Goal: Task Accomplishment & Management: Book appointment/travel/reservation

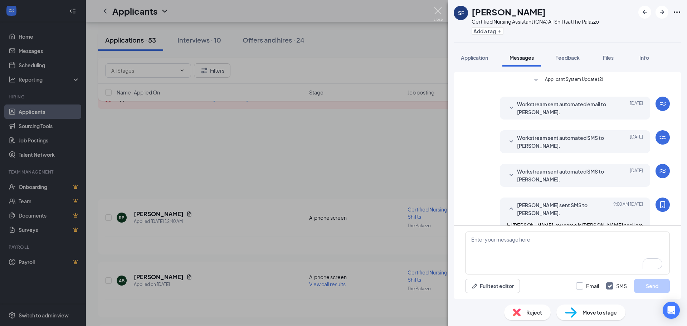
click at [436, 13] on img at bounding box center [437, 14] width 9 height 14
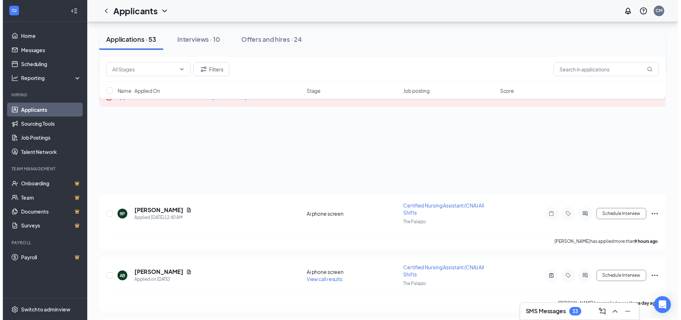
scroll to position [1073, 0]
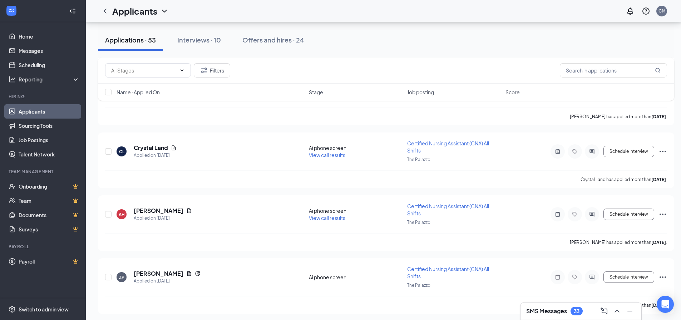
click at [560, 314] on h3 "SMS Messages" at bounding box center [546, 312] width 41 height 8
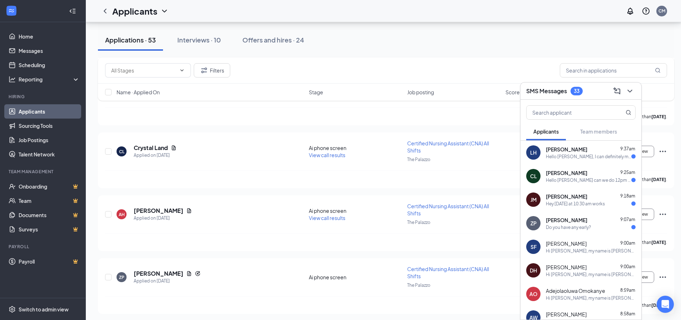
drag, startPoint x: 599, startPoint y: 225, endPoint x: 575, endPoint y: 252, distance: 36.3
click at [599, 225] on div "Do you have any early?" at bounding box center [591, 228] width 90 height 6
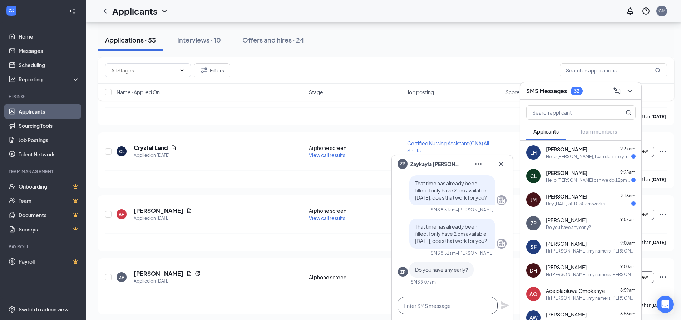
click at [460, 311] on textarea at bounding box center [448, 305] width 100 height 17
type textarea "I could do [DATE] at 930am?"
click at [502, 300] on div "I could do [DATE] at 930am?" at bounding box center [452, 305] width 121 height 29
click at [502, 303] on icon "Plane" at bounding box center [505, 306] width 8 height 8
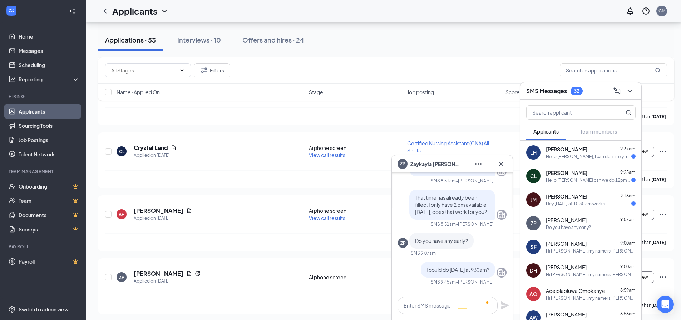
scroll to position [0, 0]
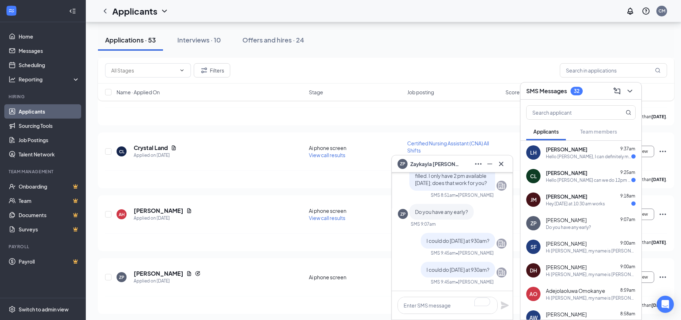
click at [577, 181] on div "Hello [PERSON_NAME] can we do 12pm [DATE]" at bounding box center [588, 180] width 85 height 6
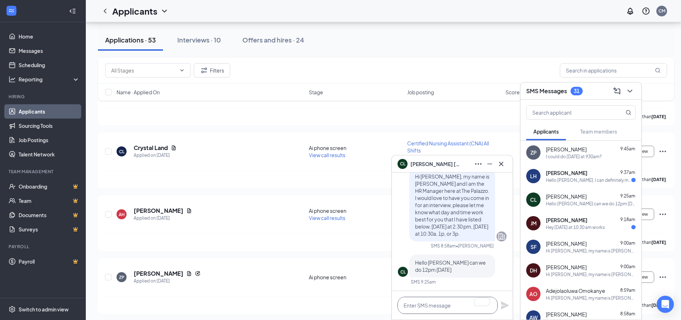
click at [427, 302] on textarea "To enrich screen reader interactions, please activate Accessibility in Grammarl…" at bounding box center [448, 305] width 100 height 17
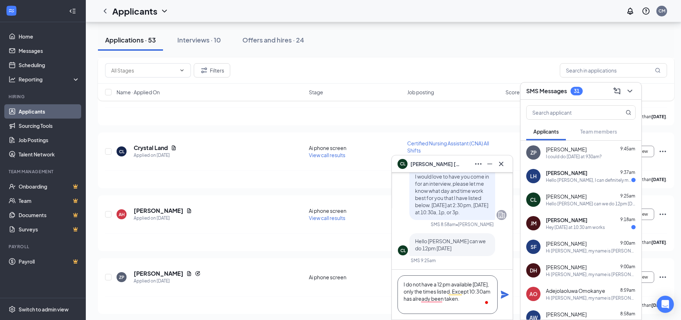
type textarea "I do not have a 12 pm available [DATE], only the times listed. Except 10:30am h…"
click at [501, 293] on icon "Plane" at bounding box center [505, 295] width 8 height 8
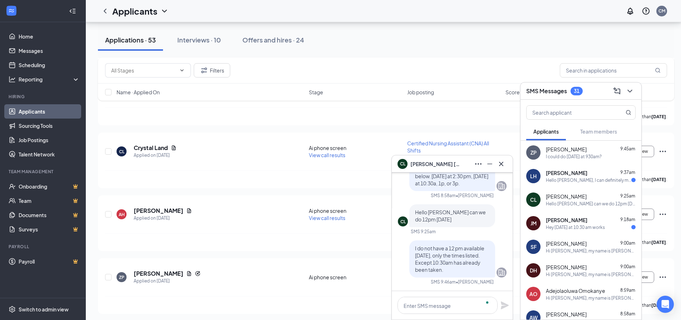
click at [564, 227] on div "Hey Wednesday at 10:30 am works" at bounding box center [575, 228] width 59 height 6
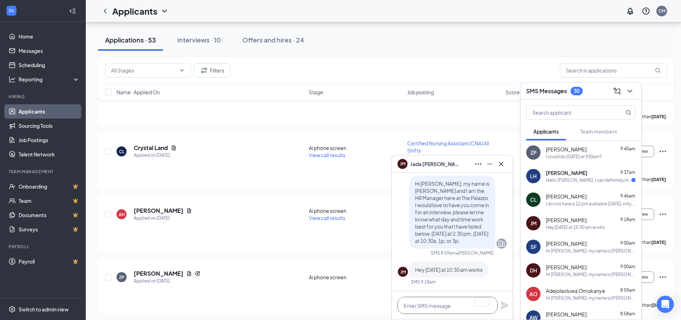
click at [453, 302] on textarea "To enrich screen reader interactions, please activate Accessibility in Grammarl…" at bounding box center [448, 305] width 100 height 17
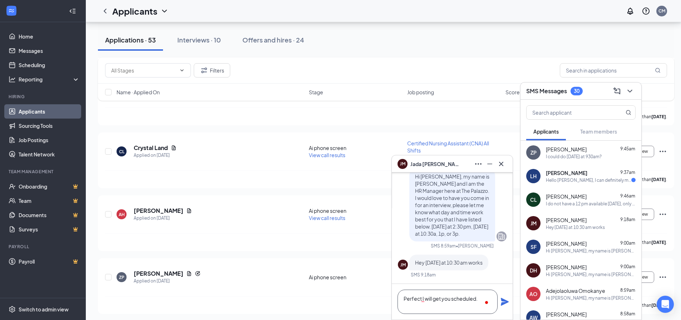
type textarea "Perfect I will get you scheduled."
click at [504, 302] on icon "Plane" at bounding box center [505, 302] width 8 height 8
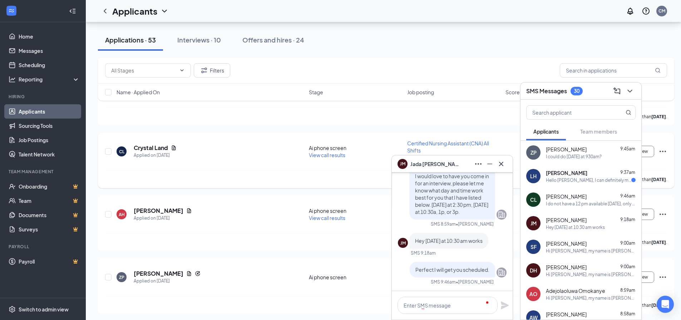
scroll to position [0, 0]
click at [389, 133] on div "CL Crystal Land Applied on Sep 8 Ai phone screen View call results Certified Nu…" at bounding box center [386, 161] width 577 height 56
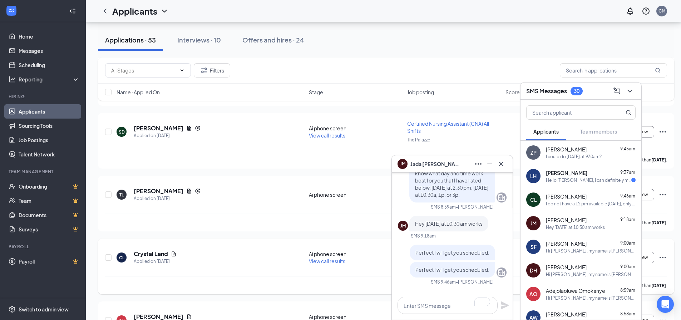
scroll to position [966, 0]
click at [578, 92] on div "30" at bounding box center [577, 91] width 6 height 6
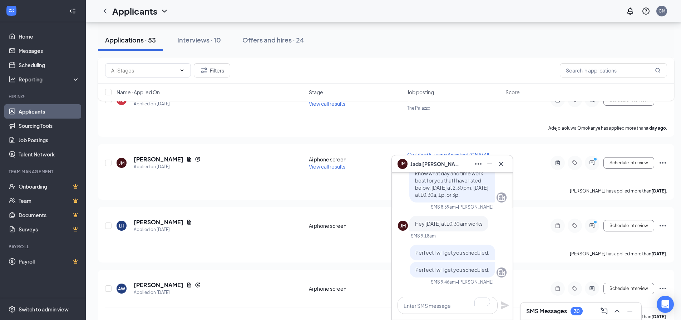
scroll to position [429, 0]
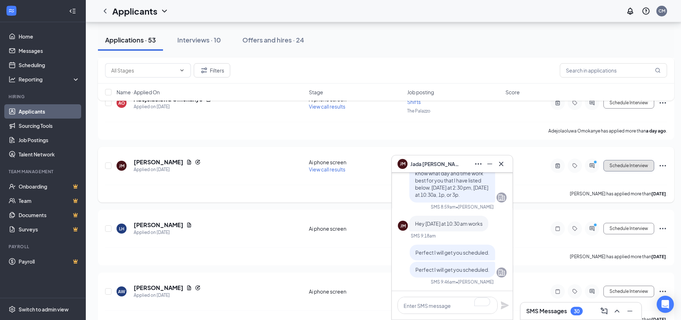
click at [639, 166] on button "Schedule Interview" at bounding box center [629, 165] width 51 height 11
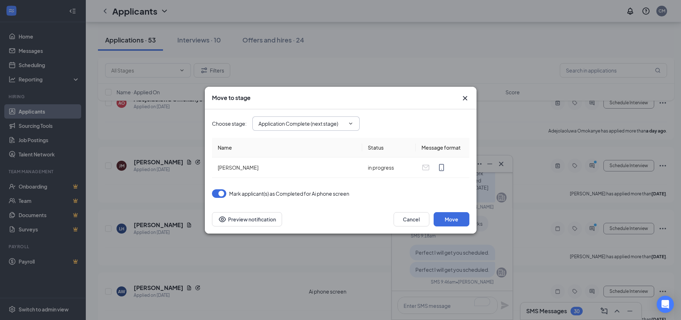
click at [326, 126] on input "Application Complete (next stage)" at bounding box center [302, 124] width 87 height 8
click at [281, 164] on div "Onsite Interview" at bounding box center [284, 167] width 38 height 8
type input "Onsite Interview"
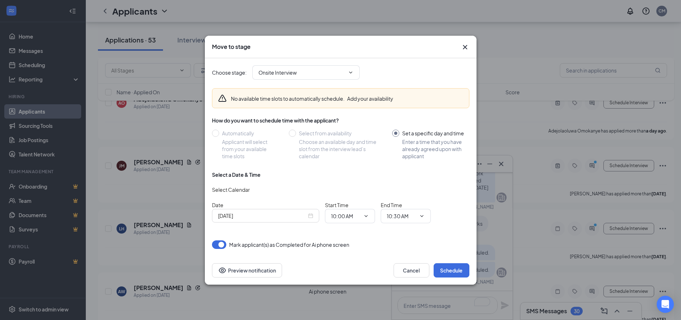
click at [313, 219] on div "[DATE]" at bounding box center [265, 216] width 107 height 14
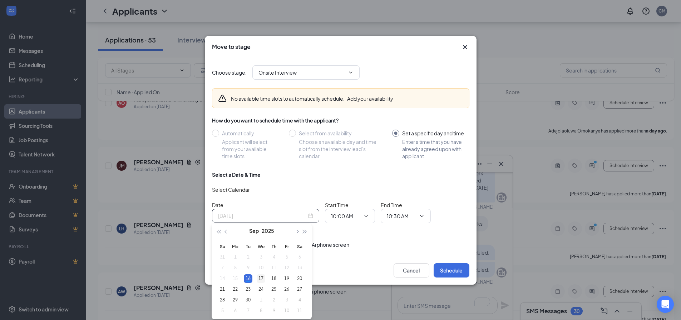
type input "[DATE]"
click at [262, 277] on div "17" at bounding box center [261, 279] width 9 height 9
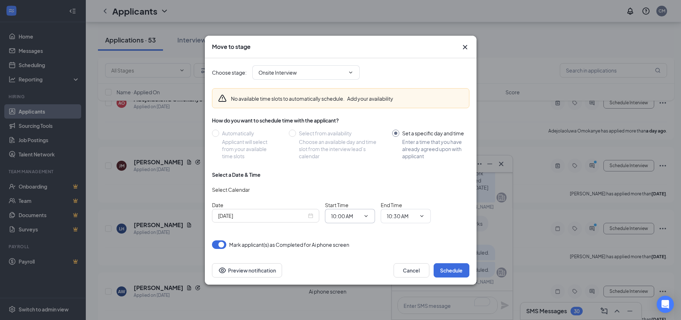
click at [356, 214] on input "10:00 AM" at bounding box center [345, 216] width 29 height 8
click at [358, 162] on div "10:30 AM" at bounding box center [347, 159] width 21 height 8
type input "10:30 AM"
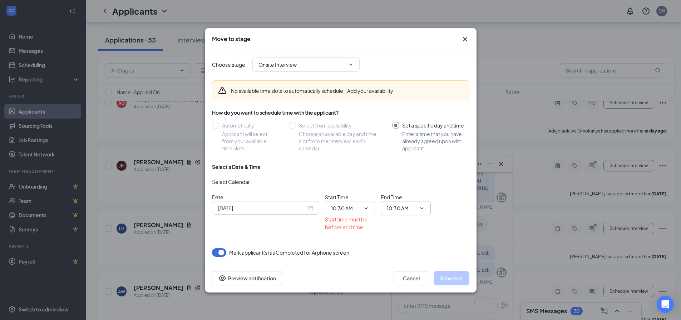
click at [411, 205] on input "10:30 AM" at bounding box center [401, 209] width 29 height 8
click at [405, 113] on div "11:00 AM" at bounding box center [403, 113] width 21 height 8
type input "11:00 AM"
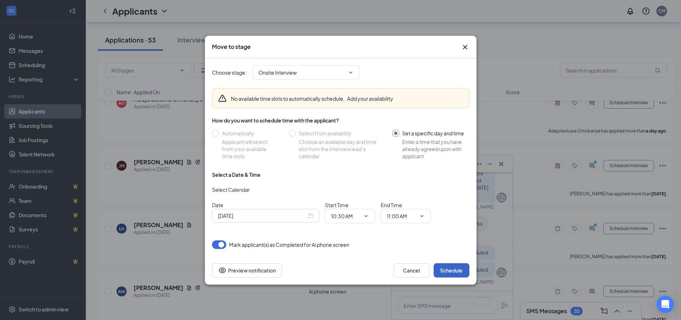
click at [449, 270] on button "Schedule" at bounding box center [452, 271] width 36 height 14
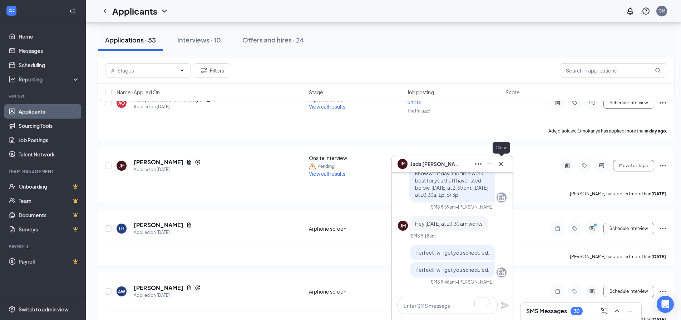
click at [500, 164] on icon "Cross" at bounding box center [501, 164] width 9 height 9
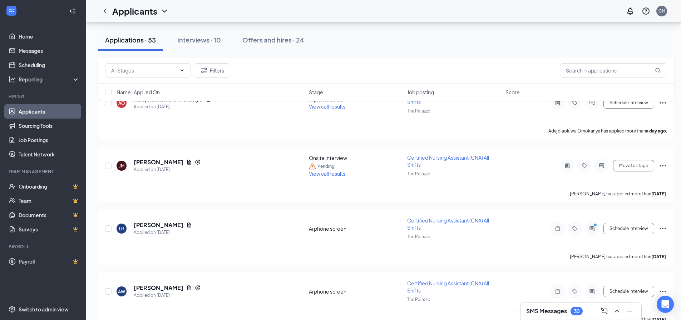
click at [578, 314] on div "30" at bounding box center [577, 312] width 6 height 6
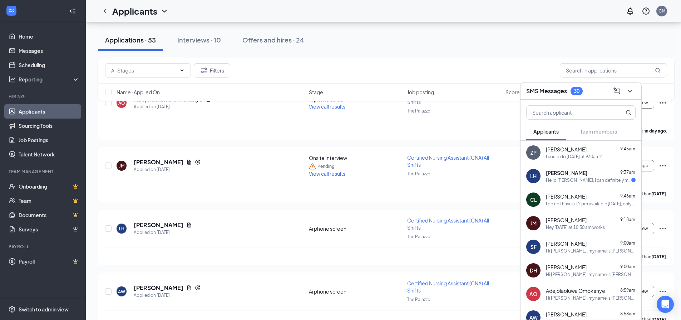
click at [587, 178] on div "Hello Cristina, I can definitely make it to an in person interview tomorrow at …" at bounding box center [588, 180] width 85 height 6
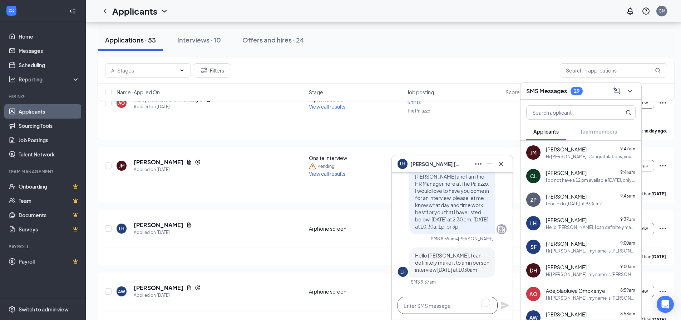
click at [450, 307] on textarea "To enrich screen reader interactions, please activate Accessibility in Grammarl…" at bounding box center [448, 305] width 100 height 17
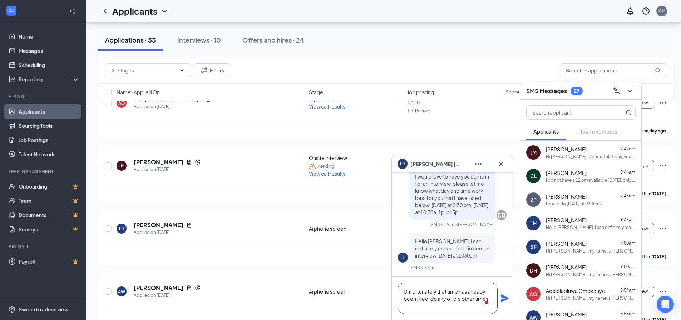
scroll to position [0, 0]
type textarea "Unfortunately that time has already been filled, do any of the other times work…"
click at [509, 300] on icon "Plane" at bounding box center [505, 298] width 9 height 9
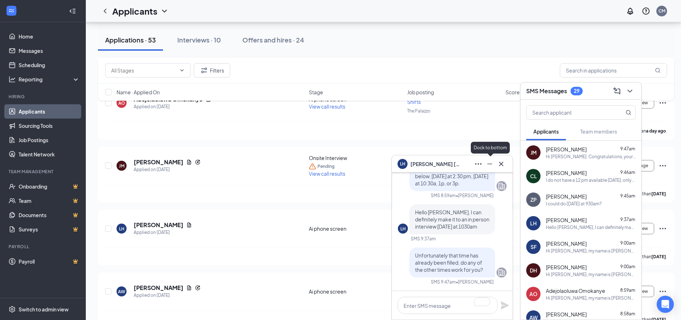
click at [490, 165] on icon "Minimize" at bounding box center [490, 164] width 9 height 9
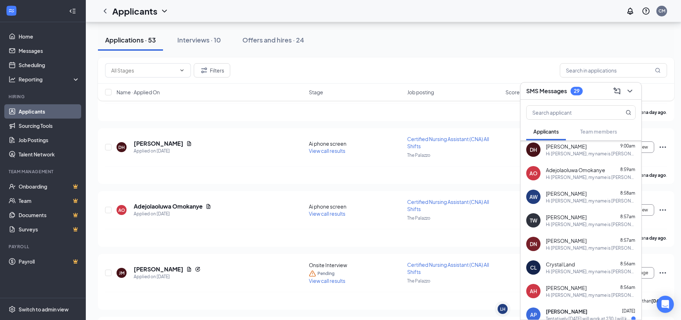
scroll to position [93, 0]
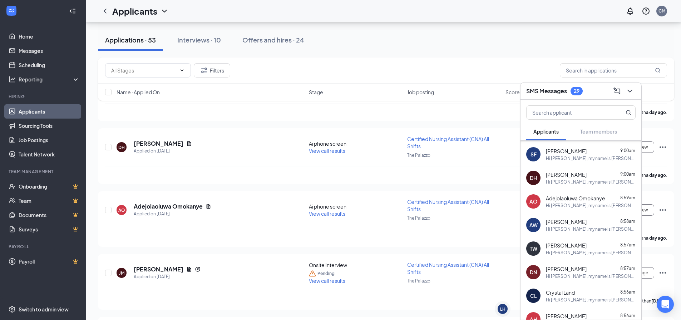
click at [557, 83] on div "SMS Messages 29" at bounding box center [581, 91] width 121 height 17
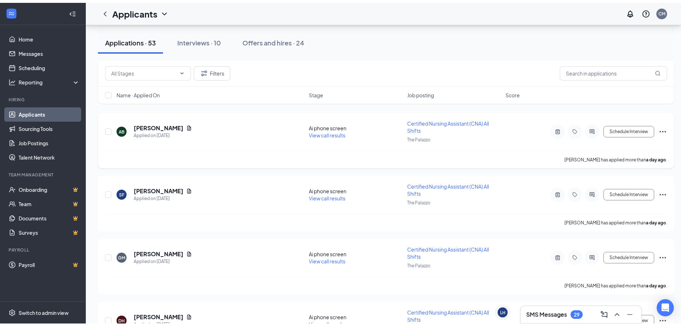
scroll to position [72, 0]
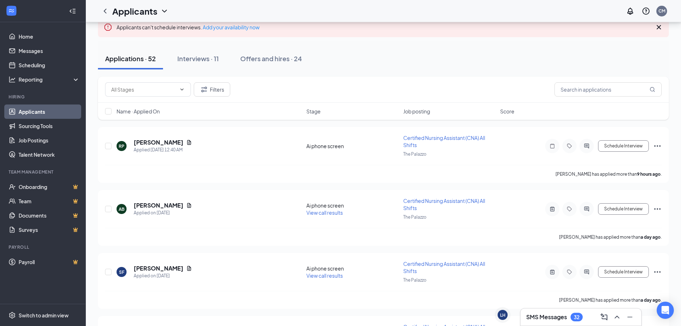
click at [556, 313] on h3 "SMS Messages" at bounding box center [546, 317] width 41 height 8
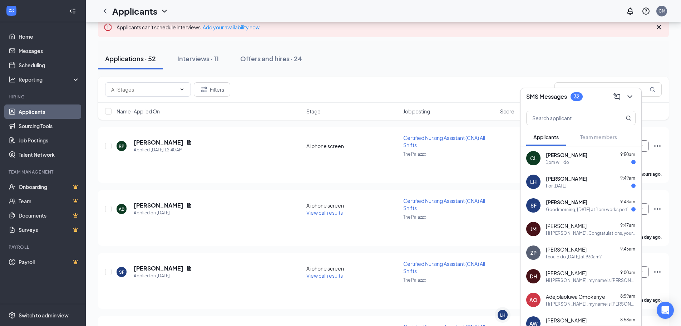
click at [574, 206] on div "Goodmorning, Wednesday the 17th at 1pm works perfectly!" at bounding box center [588, 209] width 85 height 6
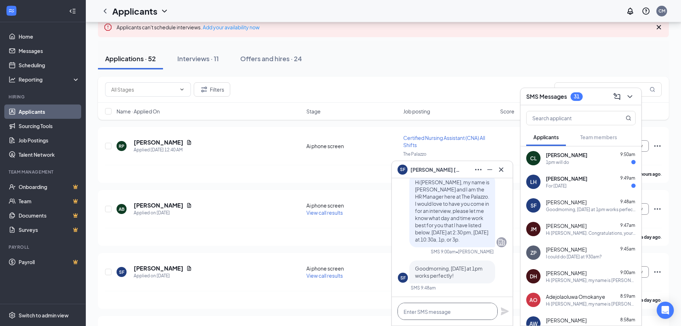
click at [453, 311] on textarea at bounding box center [448, 311] width 100 height 17
type textarea "Perfect, I will get you scheduled."
click at [507, 313] on icon "Plane" at bounding box center [505, 311] width 9 height 9
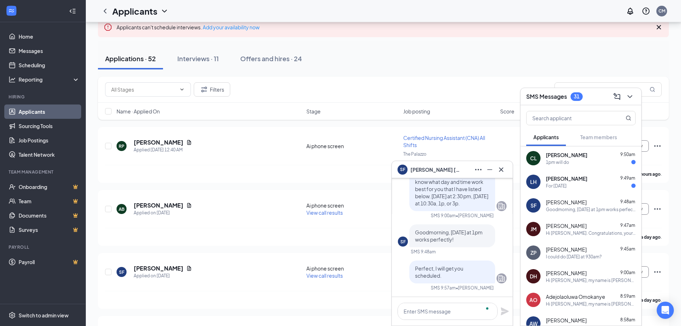
scroll to position [0, 0]
click at [499, 74] on div "Applications · 52 Interviews · 11 Offers and hires · 24" at bounding box center [383, 59] width 571 height 36
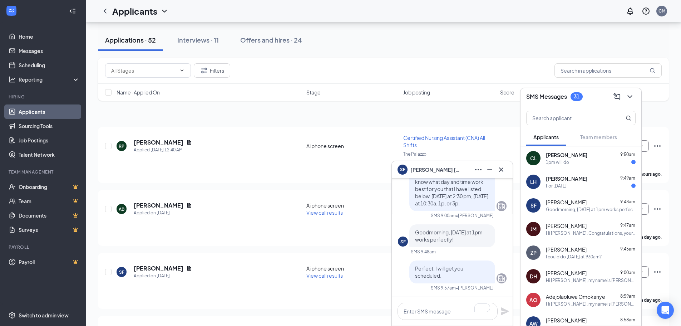
scroll to position [250, 0]
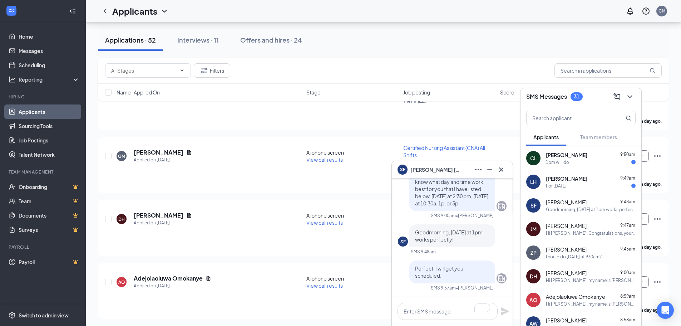
click at [558, 97] on h3 "SMS Messages" at bounding box center [546, 97] width 41 height 8
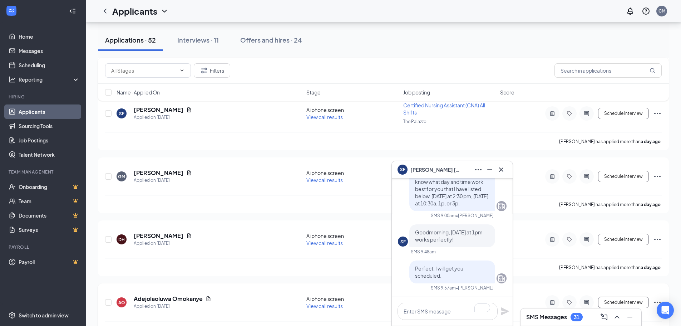
scroll to position [215, 0]
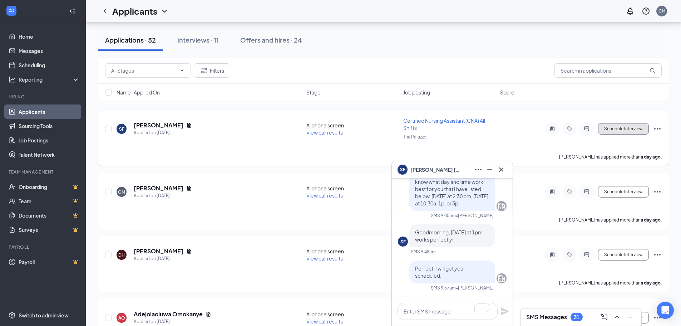
click at [614, 129] on button "Schedule Interview" at bounding box center [623, 128] width 51 height 11
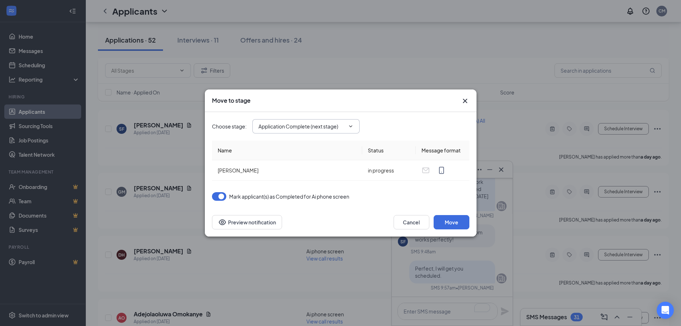
click at [310, 127] on input "Application Complete (next stage)" at bounding box center [302, 126] width 87 height 8
click at [290, 167] on div "Onsite Interview" at bounding box center [284, 170] width 38 height 8
type input "Onsite Interview"
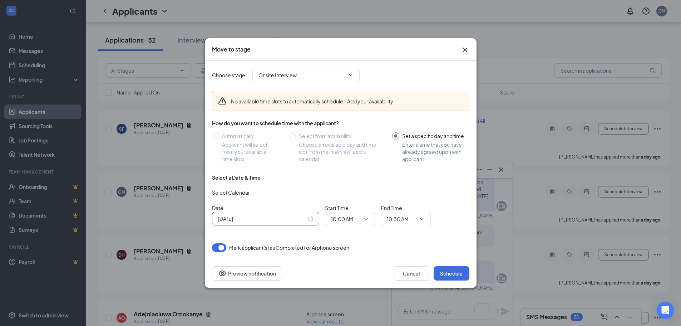
click at [314, 216] on div "[DATE]" at bounding box center [265, 219] width 107 height 14
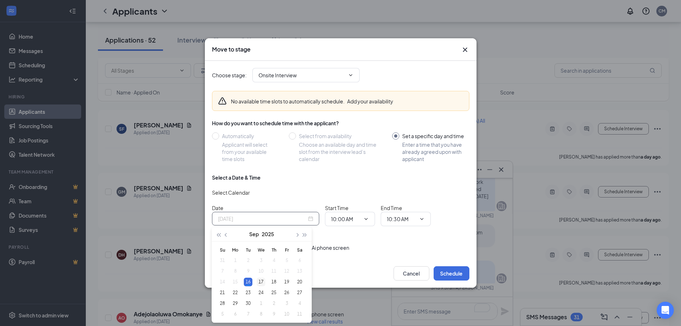
type input "[DATE]"
click at [260, 281] on div "17" at bounding box center [261, 282] width 9 height 9
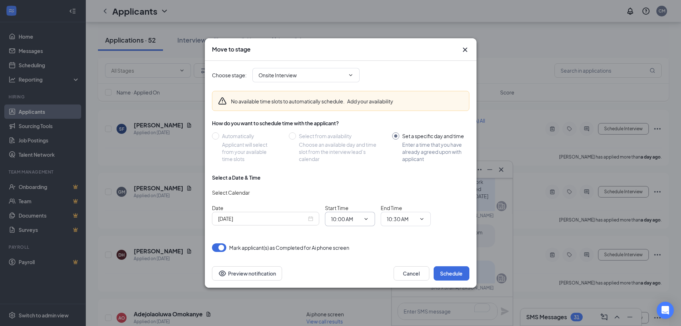
click at [351, 217] on input "10:00 AM" at bounding box center [345, 219] width 29 height 8
click at [353, 146] on div "01:00 PM" at bounding box center [347, 147] width 21 height 8
type input "01:00 PM"
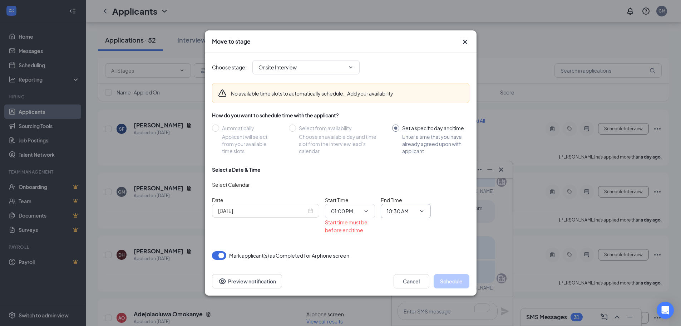
click at [413, 210] on input "10:30 AM" at bounding box center [401, 211] width 29 height 8
click at [409, 171] on div "01:30 PM" at bounding box center [403, 172] width 21 height 8
type input "01:30 PM"
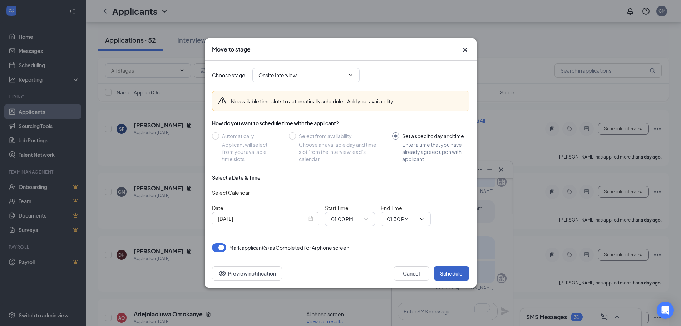
click at [447, 274] on button "Schedule" at bounding box center [452, 273] width 36 height 14
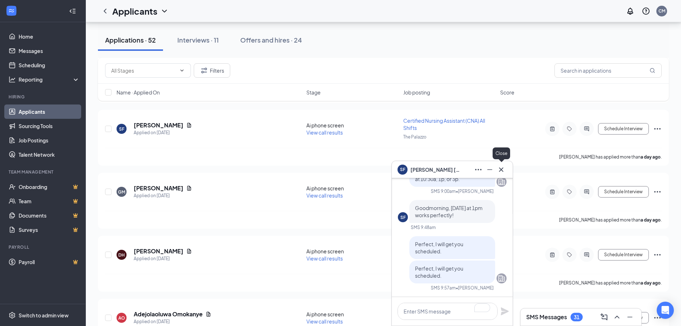
click at [505, 170] on icon "Cross" at bounding box center [501, 169] width 9 height 9
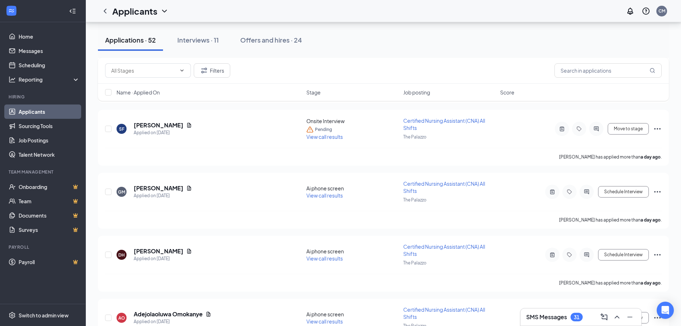
click at [549, 317] on h3 "SMS Messages" at bounding box center [546, 317] width 41 height 8
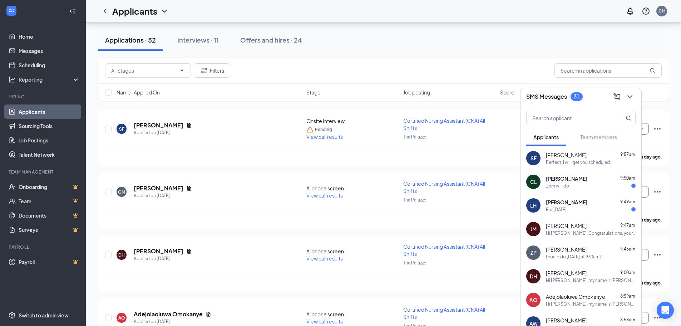
click at [565, 200] on span "[PERSON_NAME]" at bounding box center [566, 201] width 41 height 7
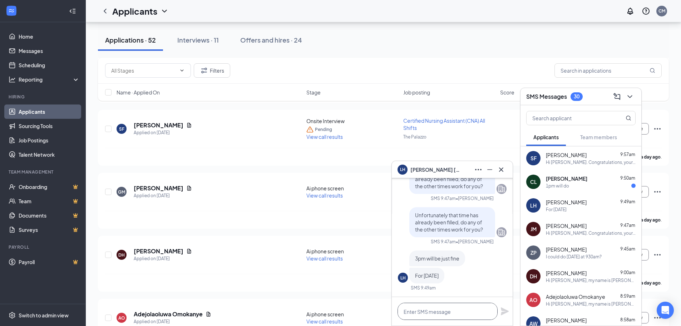
click at [449, 306] on textarea at bounding box center [448, 311] width 100 height 17
type textarea "Perfect, I will get you scheduled."
click at [505, 310] on icon "Plane" at bounding box center [505, 311] width 8 height 8
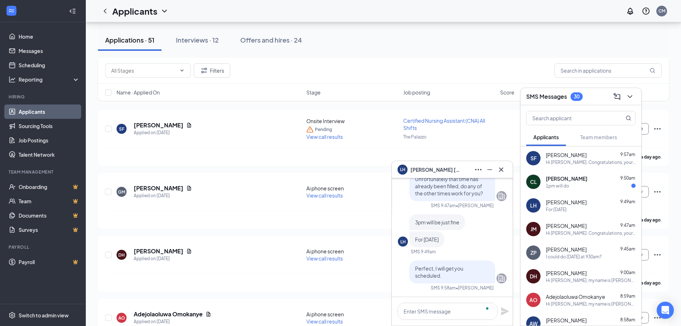
scroll to position [0, 0]
click at [550, 99] on h3 "SMS Messages" at bounding box center [546, 97] width 41 height 8
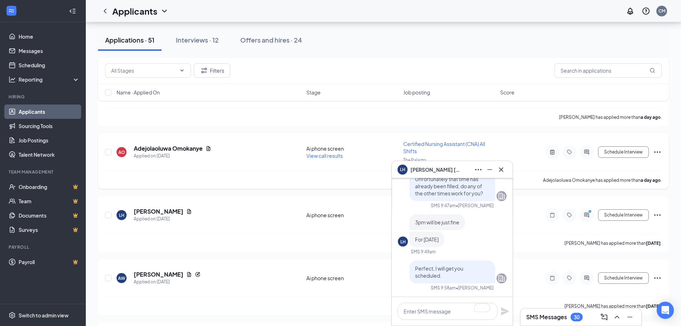
scroll to position [393, 0]
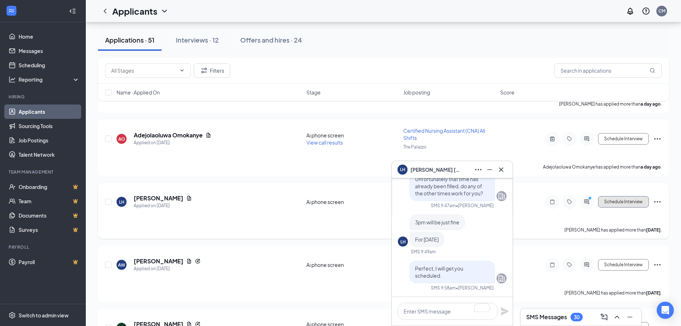
click at [626, 201] on button "Schedule Interview" at bounding box center [623, 201] width 51 height 11
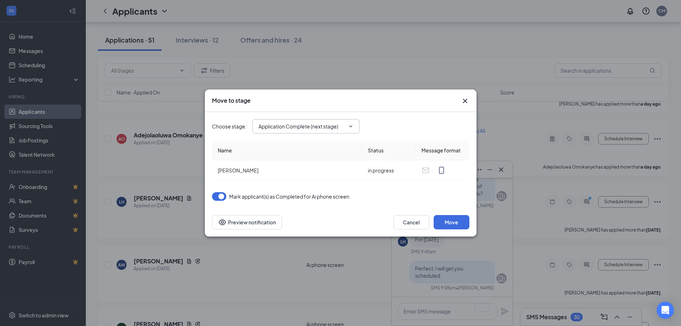
click at [330, 128] on input "Application Complete (next stage)" at bounding box center [302, 126] width 87 height 8
click at [286, 172] on div "Onsite Interview" at bounding box center [284, 170] width 38 height 8
type input "Onsite Interview"
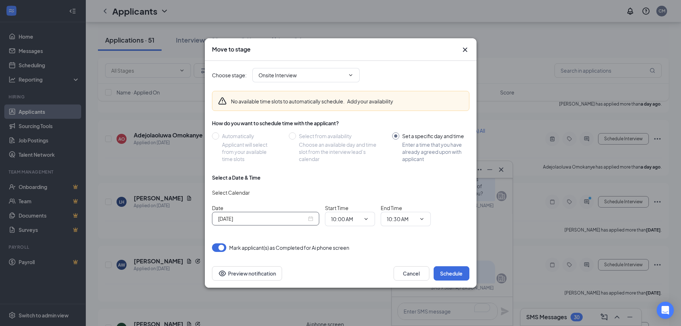
click at [307, 221] on div "[DATE]" at bounding box center [265, 219] width 95 height 8
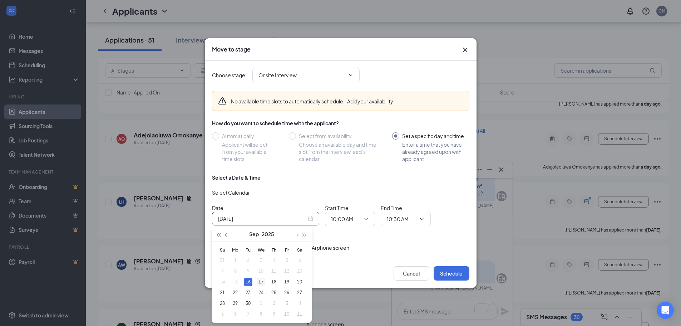
type input "[DATE]"
click at [264, 278] on div "17" at bounding box center [261, 282] width 9 height 9
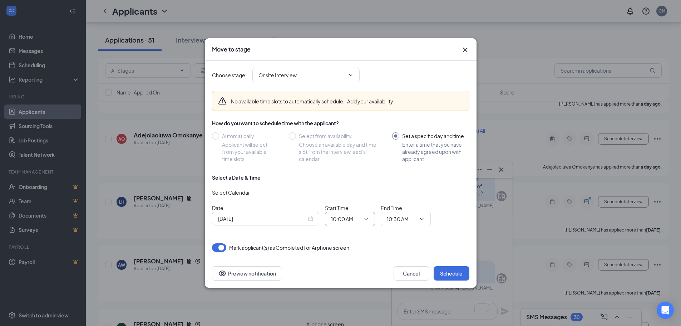
click at [364, 219] on icon "ChevronDown" at bounding box center [366, 219] width 6 height 6
click at [363, 218] on icon "ChevronDown" at bounding box center [366, 219] width 6 height 6
click at [351, 217] on input "10:00 AM" at bounding box center [345, 219] width 29 height 8
click at [354, 173] on div "03:00 PM" at bounding box center [347, 172] width 21 height 8
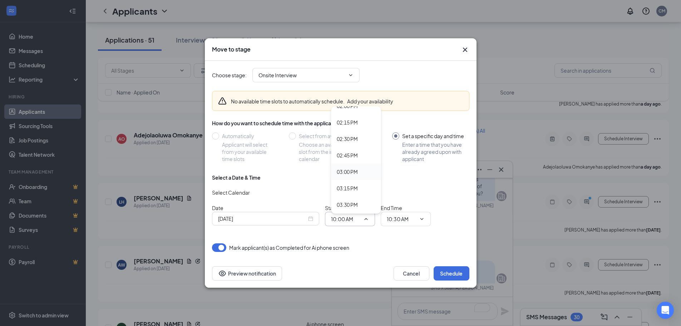
type input "03:00 PM"
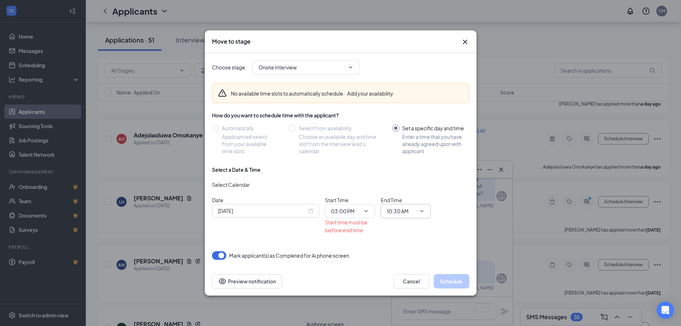
click at [423, 211] on icon "ChevronDown" at bounding box center [422, 211] width 6 height 6
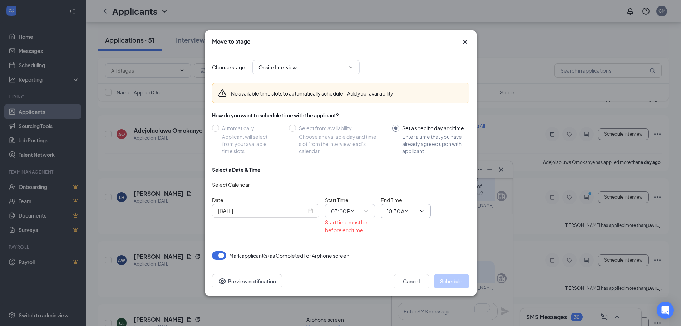
scroll to position [429, 0]
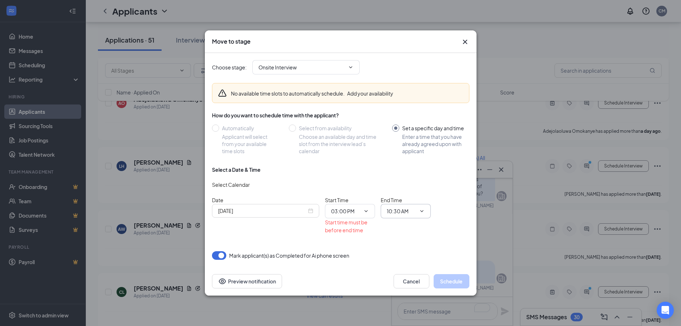
click at [414, 210] on input "10:30 AM" at bounding box center [401, 211] width 29 height 8
click at [408, 127] on div "03:30 PM" at bounding box center [403, 125] width 21 height 8
type input "03:30 PM"
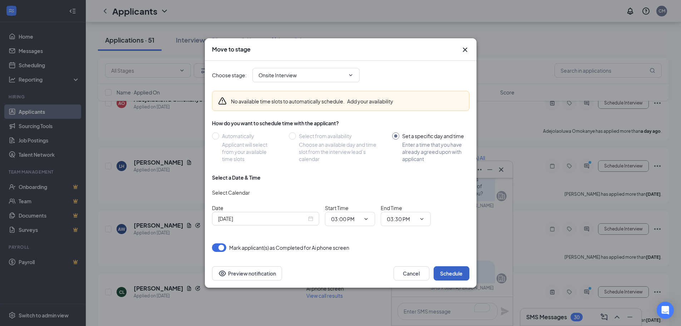
click at [445, 275] on button "Schedule" at bounding box center [452, 273] width 36 height 14
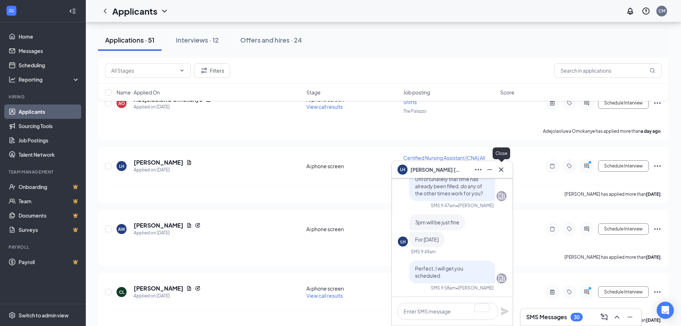
click at [502, 167] on icon "Cross" at bounding box center [501, 169] width 9 height 9
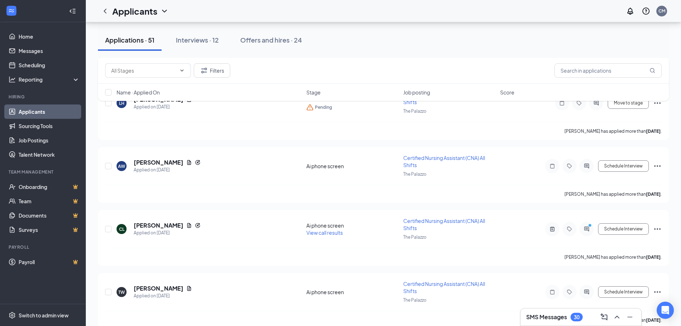
click at [569, 320] on div "SMS Messages 30" at bounding box center [554, 317] width 57 height 9
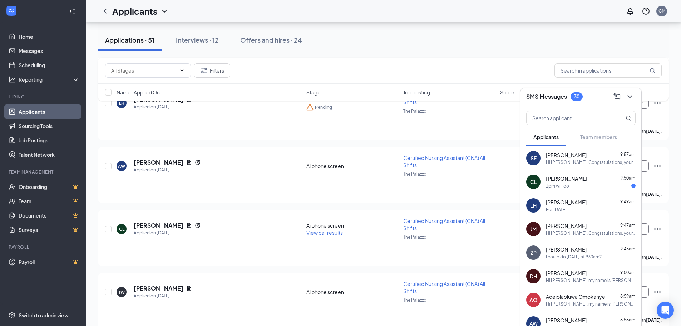
click at [586, 178] on div "Cecelia Lauterio 9:50am" at bounding box center [591, 178] width 90 height 7
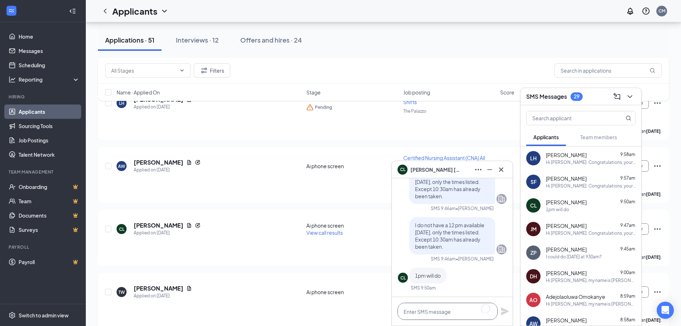
click at [449, 312] on textarea "To enrich screen reader interactions, please activate Accessibility in Grammarl…" at bounding box center [448, 311] width 100 height 17
click at [441, 313] on textarea "Sounds good." at bounding box center [448, 311] width 100 height 17
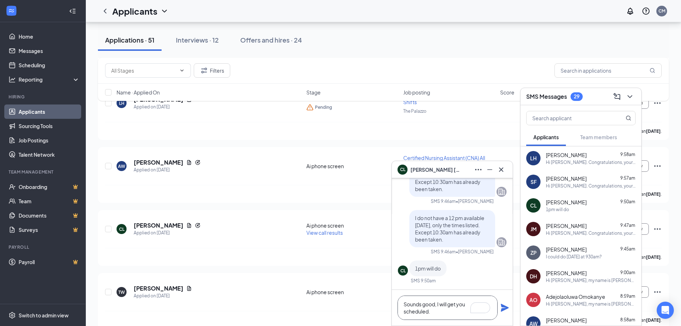
type textarea "Sounds good, I will get you scheduled."
click at [504, 307] on icon "Plane" at bounding box center [505, 308] width 8 height 8
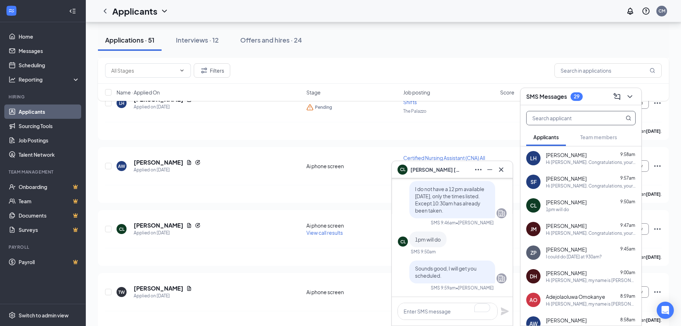
scroll to position [0, 0]
click at [601, 100] on div "SMS Messages 29" at bounding box center [580, 96] width 109 height 11
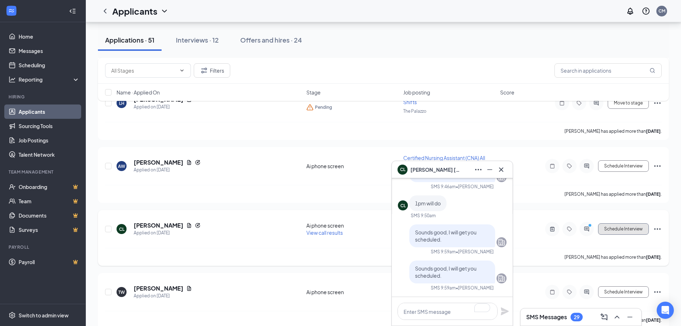
click at [608, 230] on button "Schedule Interview" at bounding box center [623, 228] width 51 height 11
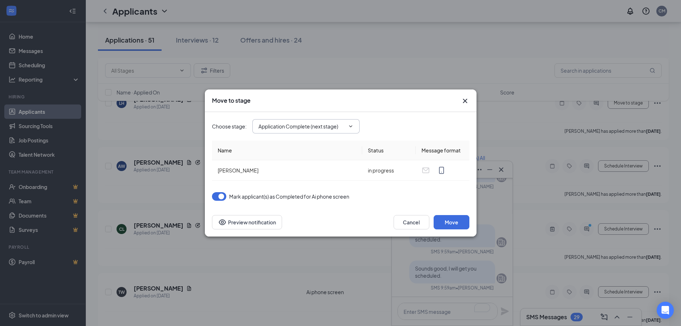
click at [327, 122] on span "Application Complete (next stage)" at bounding box center [305, 126] width 107 height 14
click at [287, 125] on input "Application Complete (next stage)" at bounding box center [302, 126] width 87 height 8
click at [282, 168] on div "Onsite Interview" at bounding box center [284, 170] width 38 height 8
type input "Onsite Interview"
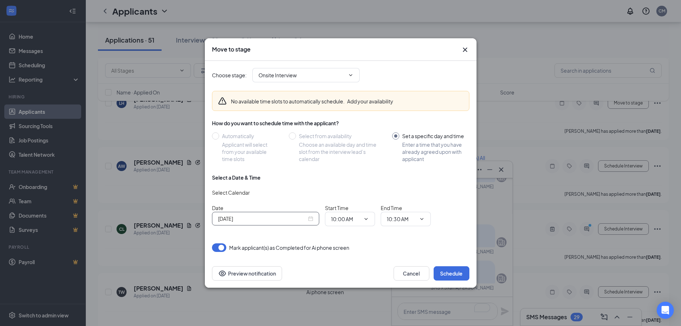
click at [310, 216] on div "[DATE]" at bounding box center [265, 219] width 95 height 8
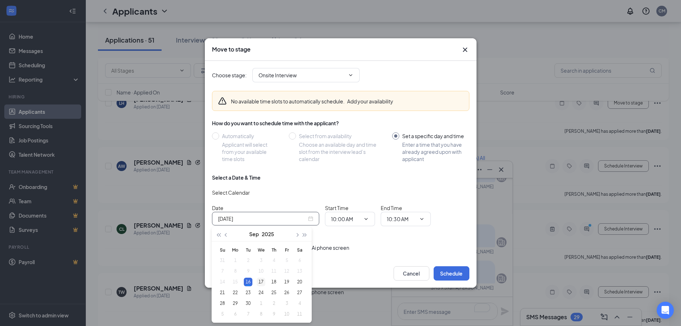
type input "[DATE]"
click at [262, 281] on div "17" at bounding box center [261, 282] width 9 height 9
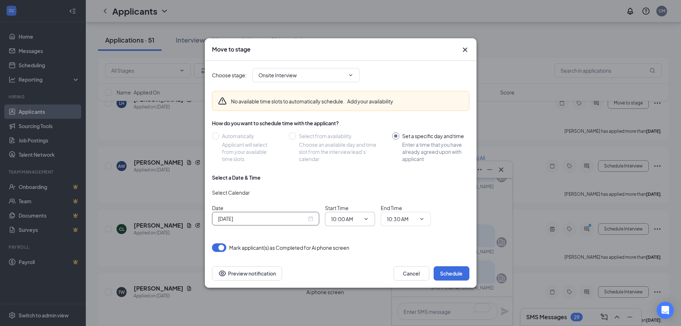
click at [364, 217] on icon "ChevronDown" at bounding box center [366, 219] width 6 height 6
click at [354, 220] on input "10:00 AM" at bounding box center [345, 219] width 29 height 8
click at [346, 157] on div "01:15 PM" at bounding box center [356, 164] width 50 height 16
type input "01:15 PM"
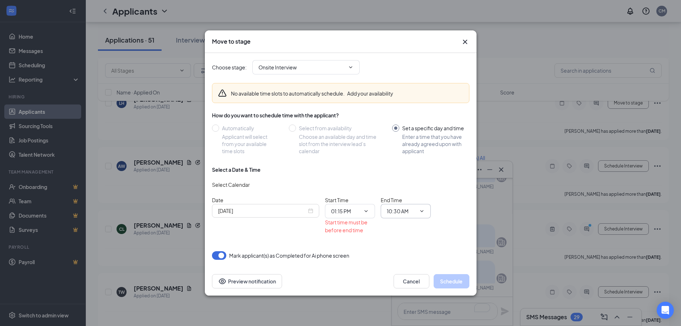
click at [408, 208] on input "10:30 AM" at bounding box center [401, 211] width 29 height 8
click at [409, 185] on div "01:45 PM" at bounding box center [412, 189] width 50 height 16
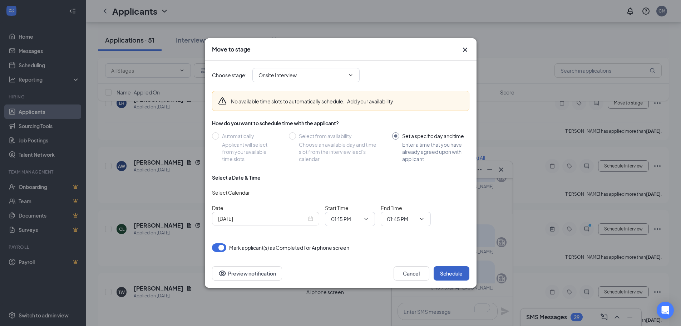
click at [446, 276] on button "Schedule" at bounding box center [452, 273] width 36 height 14
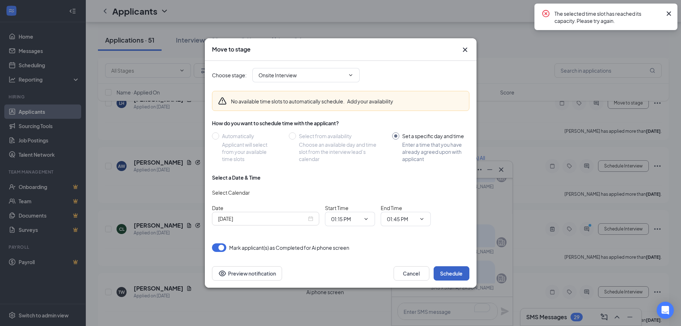
click at [450, 272] on button "Schedule" at bounding box center [452, 273] width 36 height 14
click at [361, 216] on span "01:15 PM 12:00 AM 12:15 AM 12:30 AM 12:45 AM 01:00 AM 01:15 AM 01:30 AM 01:45 A…" at bounding box center [350, 219] width 50 height 14
click at [405, 216] on input "01:45 PM" at bounding box center [401, 219] width 29 height 8
click at [406, 180] on div "01:30 PM" at bounding box center [403, 180] width 21 height 8
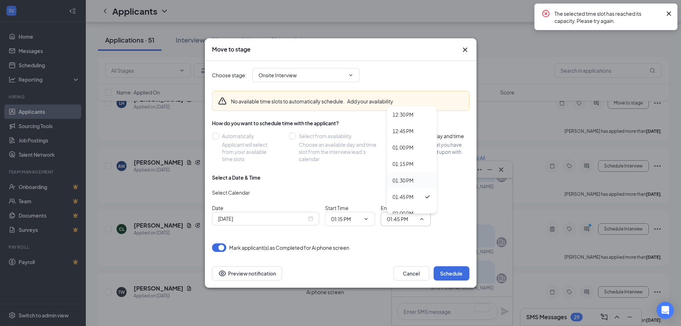
type input "01:30 PM"
click at [458, 271] on button "Schedule" at bounding box center [452, 273] width 36 height 14
click at [457, 272] on button "Schedule" at bounding box center [452, 273] width 36 height 14
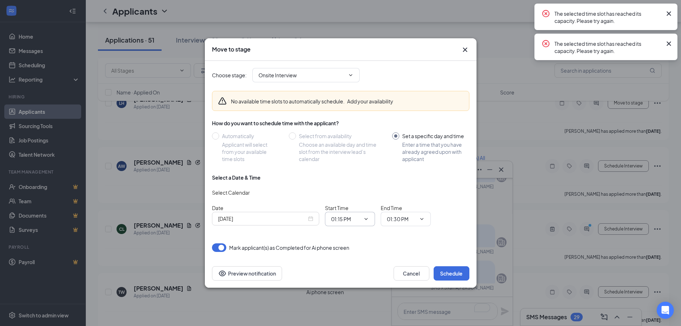
click at [365, 218] on icon "ChevronDown" at bounding box center [366, 219] width 6 height 6
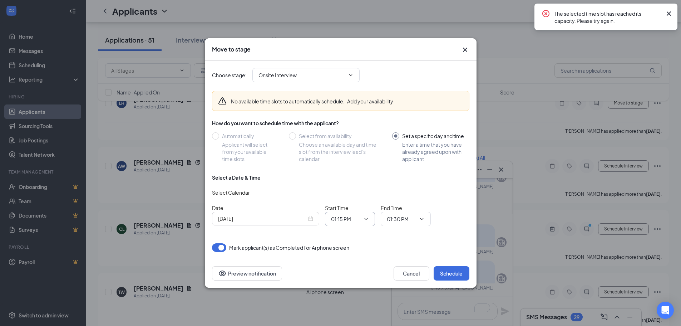
click at [359, 218] on input "01:15 PM" at bounding box center [345, 219] width 29 height 8
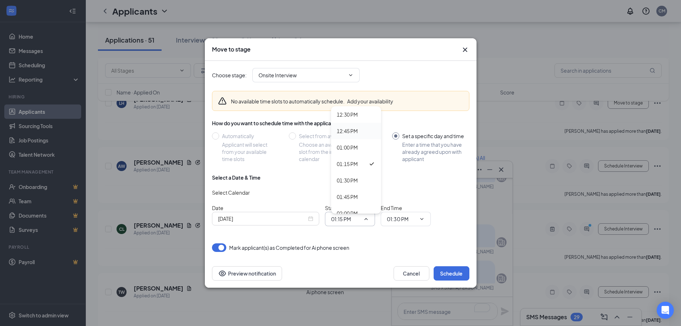
click at [347, 129] on div "12:45 PM" at bounding box center [347, 131] width 21 height 8
type input "12:45 PM"
click at [417, 219] on span "01:30 PM 12:00 AM 12:15 AM 12:30 AM 12:45 AM 01:00 AM 01:15 AM 01:30 AM 01:45 A…" at bounding box center [406, 219] width 50 height 14
click at [411, 217] on input "01:30 PM" at bounding box center [401, 219] width 29 height 8
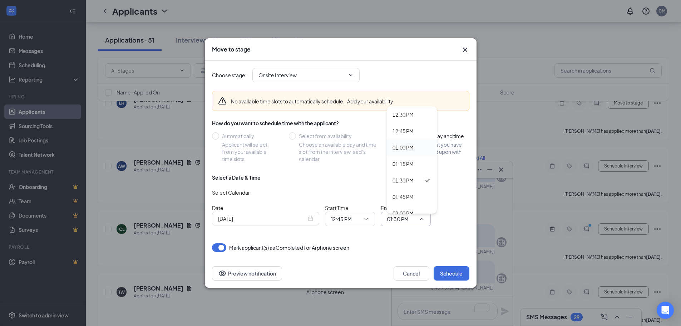
click at [408, 146] on div "01:00 PM" at bounding box center [403, 147] width 21 height 8
type input "01:00 PM"
click at [445, 270] on button "Schedule" at bounding box center [452, 273] width 36 height 14
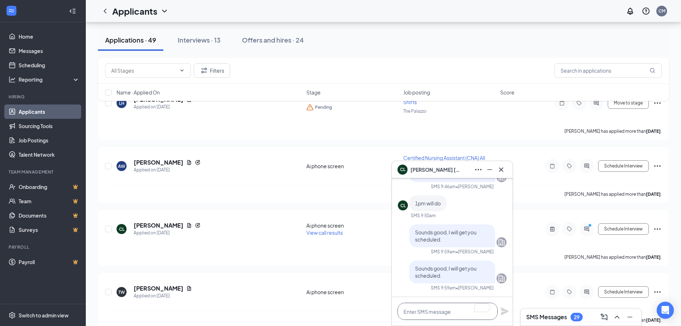
click at [447, 308] on textarea "To enrich screen reader interactions, please activate Accessibility in Grammarl…" at bounding box center [448, 311] width 100 height 17
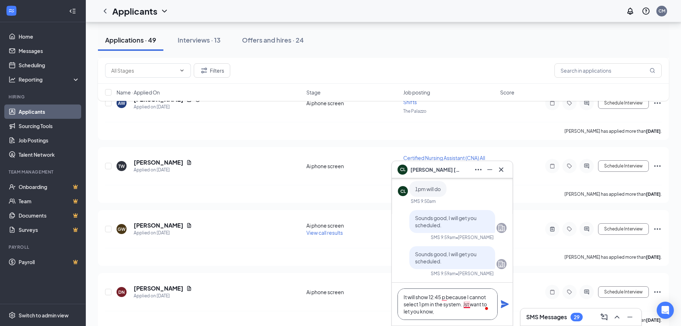
click at [468, 305] on textarea "It will show 12:45 p because I cannot select 1 pm in the system. Jst want to le…" at bounding box center [448, 303] width 100 height 31
type textarea "It will show 12:45 p because I cannot select 1 pm in the system. Just want to l…"
click at [502, 303] on icon "Plane" at bounding box center [505, 304] width 8 height 8
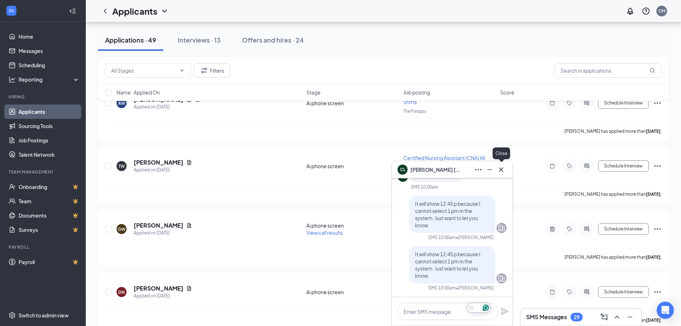
click at [503, 165] on icon "Cross" at bounding box center [501, 169] width 9 height 9
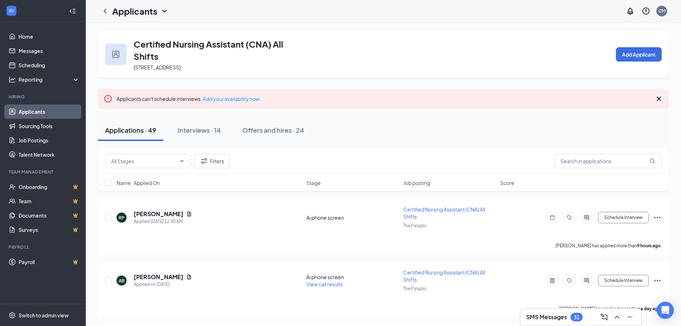
click at [556, 318] on h3 "SMS Messages" at bounding box center [546, 317] width 41 height 8
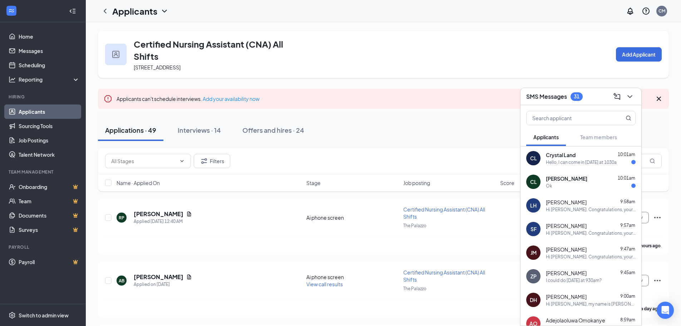
click at [575, 162] on div "Hello, I can come in [DATE] at 1030a" at bounding box center [581, 162] width 71 height 6
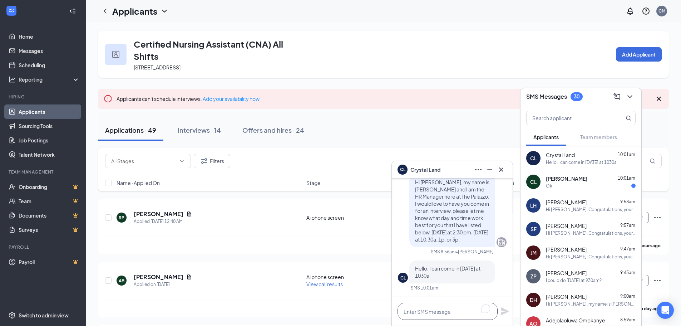
click at [458, 311] on textarea "To enrich screen reader interactions, please activate Accessibility in Grammarl…" at bounding box center [448, 311] width 100 height 17
type textarea "I no longer have that time avauka"
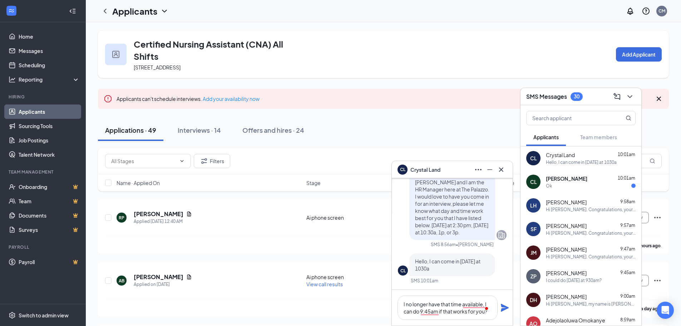
type textarea "I no longer have that time available, I can do 9:45am if that works for you?"
click at [508, 309] on icon "Plane" at bounding box center [505, 307] width 9 height 9
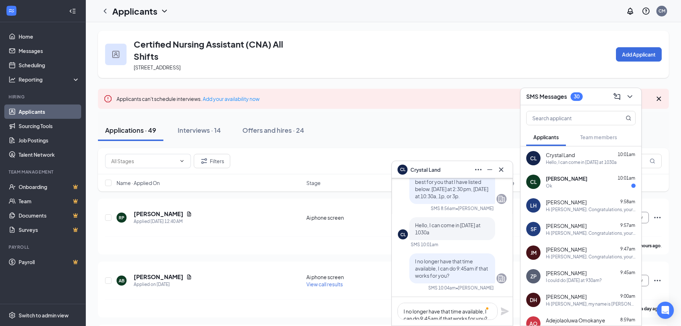
scroll to position [0, 0]
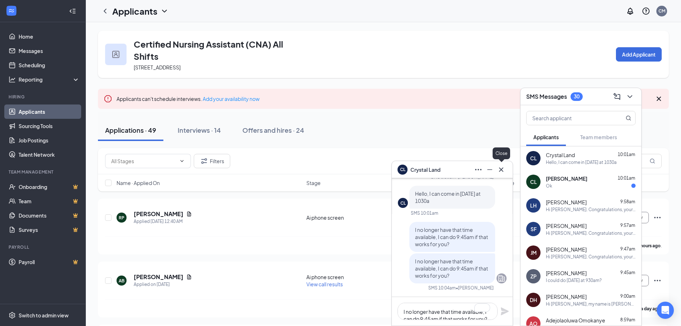
click at [504, 168] on icon "Cross" at bounding box center [501, 169] width 9 height 9
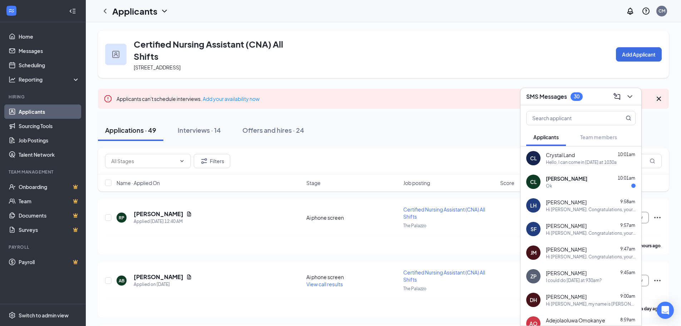
click at [589, 177] on div "[PERSON_NAME] 10:01am" at bounding box center [591, 178] width 90 height 7
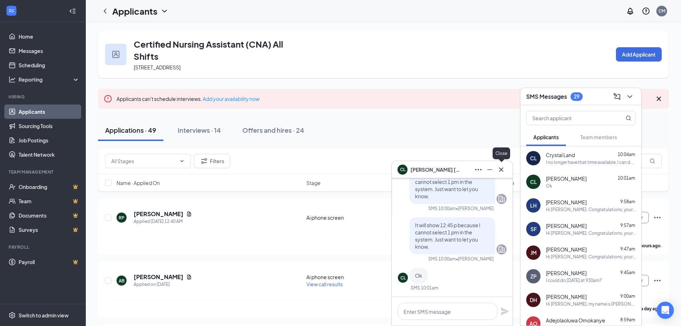
click at [505, 165] on icon "Cross" at bounding box center [501, 169] width 9 height 9
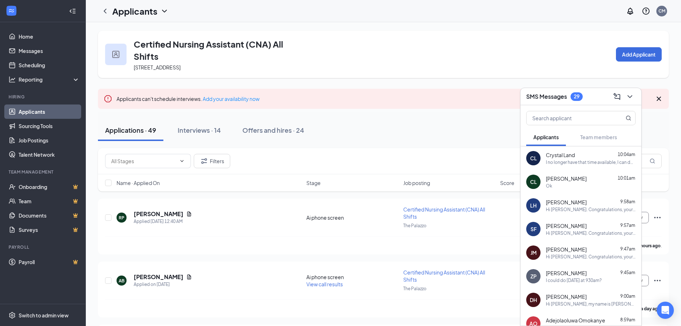
click at [593, 99] on div "SMS Messages 29" at bounding box center [580, 96] width 109 height 11
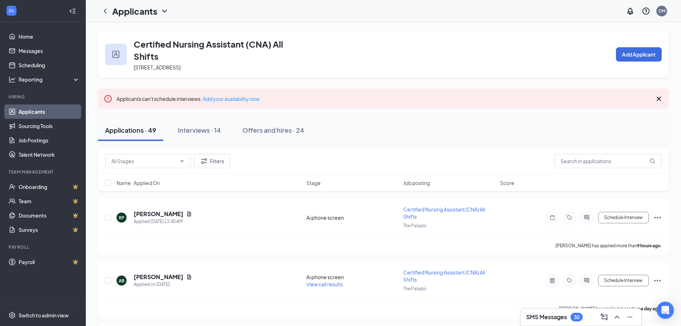
click at [565, 313] on h3 "SMS Messages" at bounding box center [546, 317] width 41 height 8
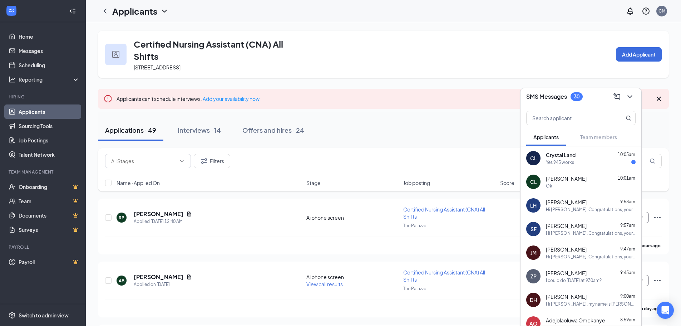
click at [597, 164] on div "Yes 945 works" at bounding box center [591, 162] width 90 height 6
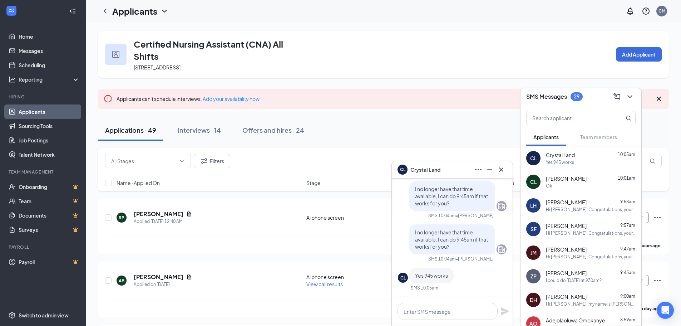
click at [567, 104] on div "SMS Messages 29" at bounding box center [581, 96] width 121 height 17
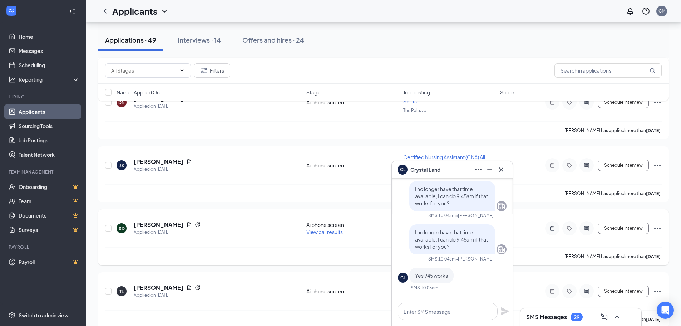
scroll to position [680, 0]
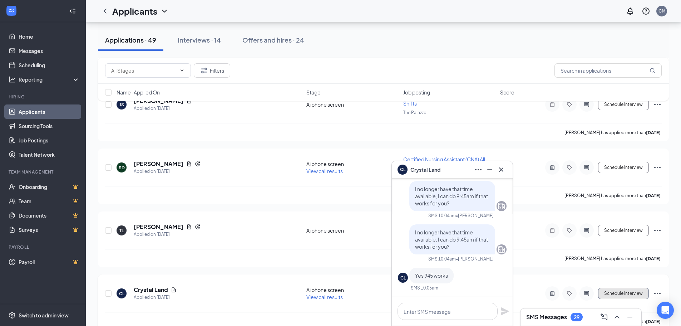
click at [617, 288] on button "Schedule Interview" at bounding box center [623, 293] width 51 height 11
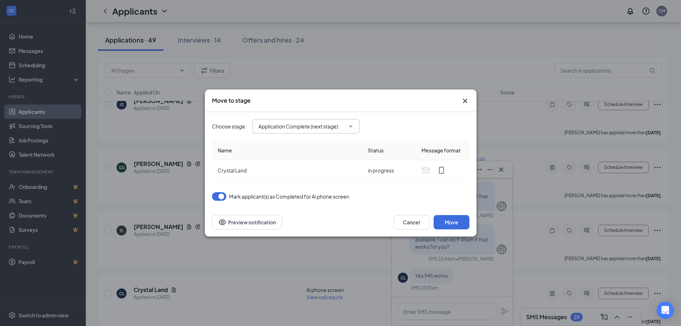
click at [313, 119] on span "Application Complete (next stage)" at bounding box center [305, 126] width 107 height 14
click at [316, 128] on input "Application Complete (next stage)" at bounding box center [302, 126] width 87 height 8
click at [286, 172] on div "Onsite Interview" at bounding box center [284, 170] width 38 height 8
type input "Onsite Interview"
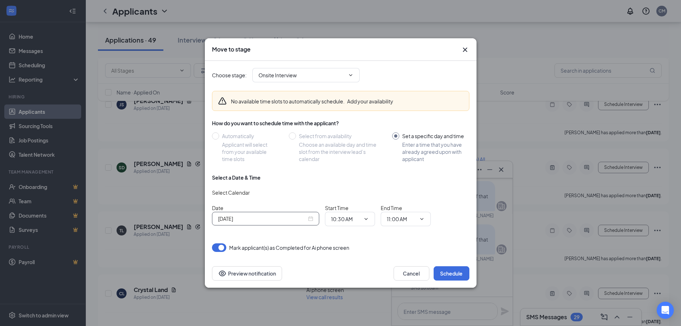
click at [310, 221] on div "[DATE]" at bounding box center [265, 219] width 95 height 8
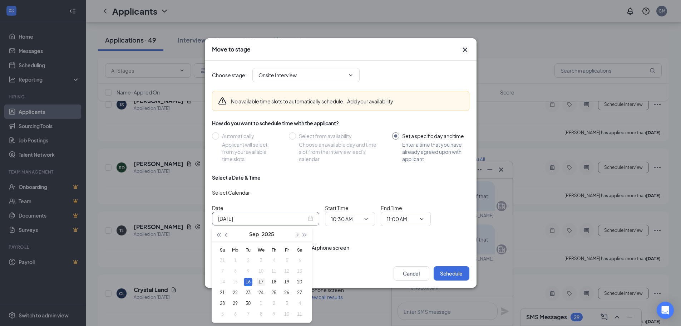
type input "[DATE]"
click at [257, 281] on div "17" at bounding box center [261, 282] width 9 height 9
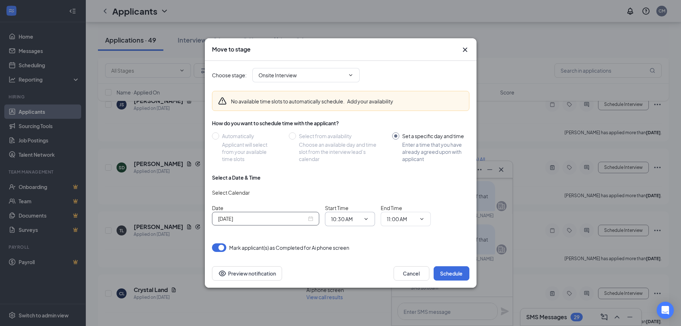
click at [341, 219] on input "10:30 AM" at bounding box center [345, 219] width 29 height 8
click at [347, 147] on div "09:45 AM" at bounding box center [347, 148] width 21 height 8
type input "09:45 AM"
click at [401, 221] on input "11:00 AM" at bounding box center [401, 219] width 29 height 8
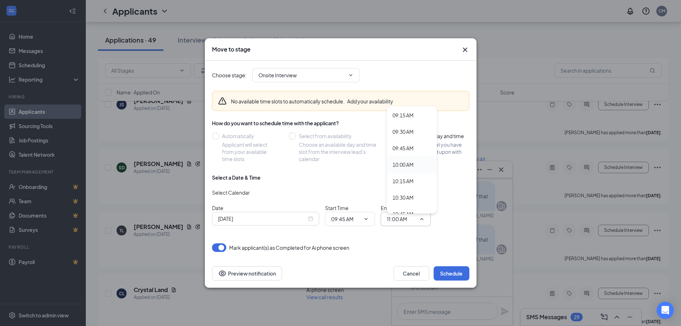
click at [409, 166] on div "10:00 AM" at bounding box center [403, 165] width 21 height 8
type input "10:00 AM"
click at [442, 267] on button "Schedule" at bounding box center [452, 273] width 36 height 14
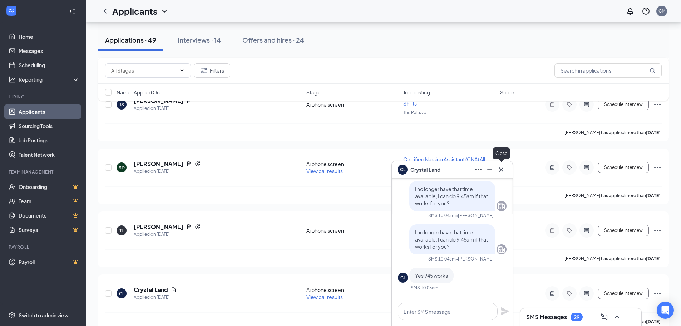
click at [498, 167] on icon "Cross" at bounding box center [501, 169] width 9 height 9
